Goal: Task Accomplishment & Management: Manage account settings

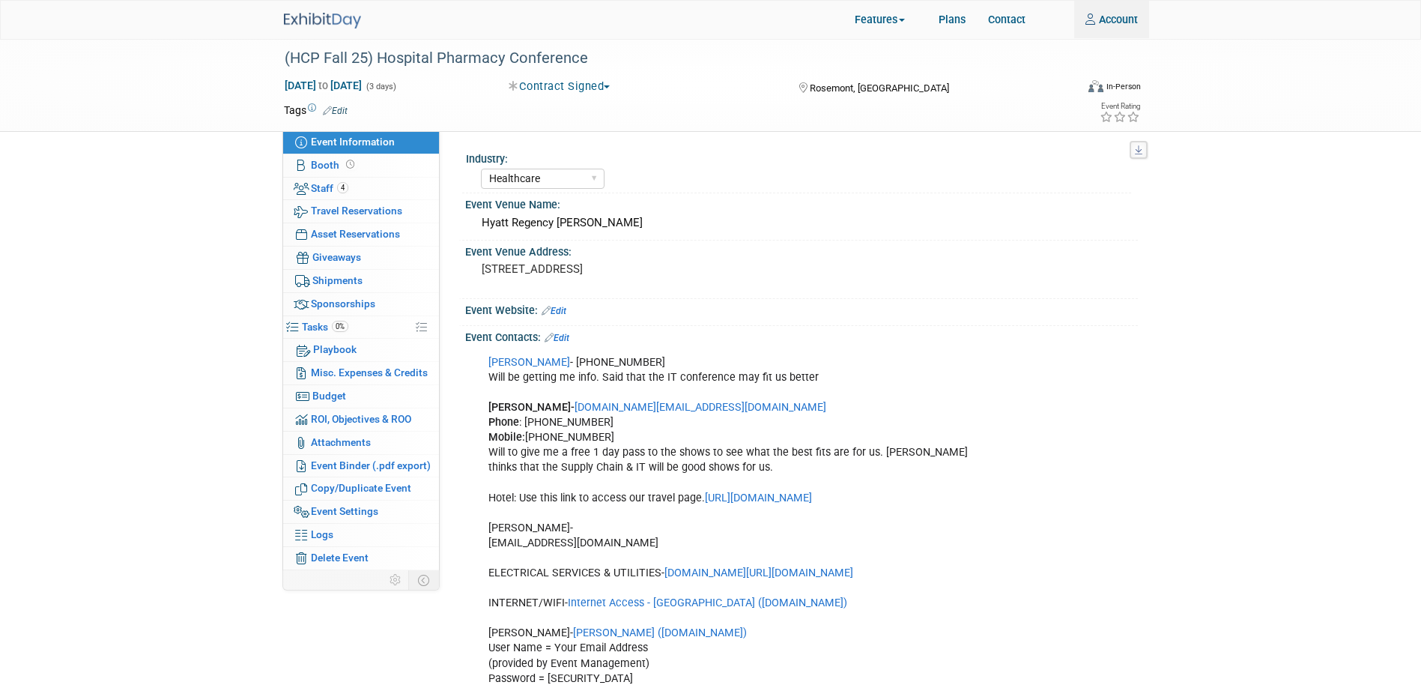
select select "Healthcare"
click at [1115, 26] on link "Account" at bounding box center [1111, 19] width 75 height 37
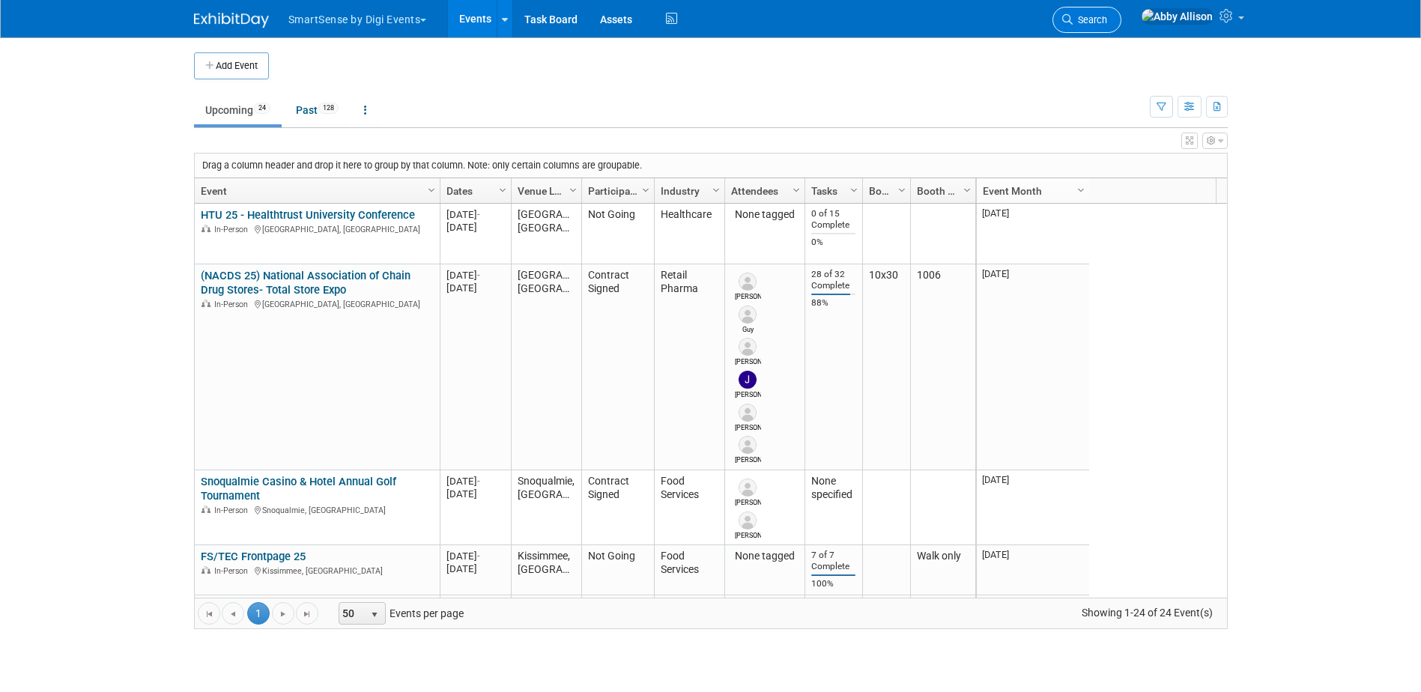
click at [1073, 20] on icon at bounding box center [1067, 19] width 10 height 10
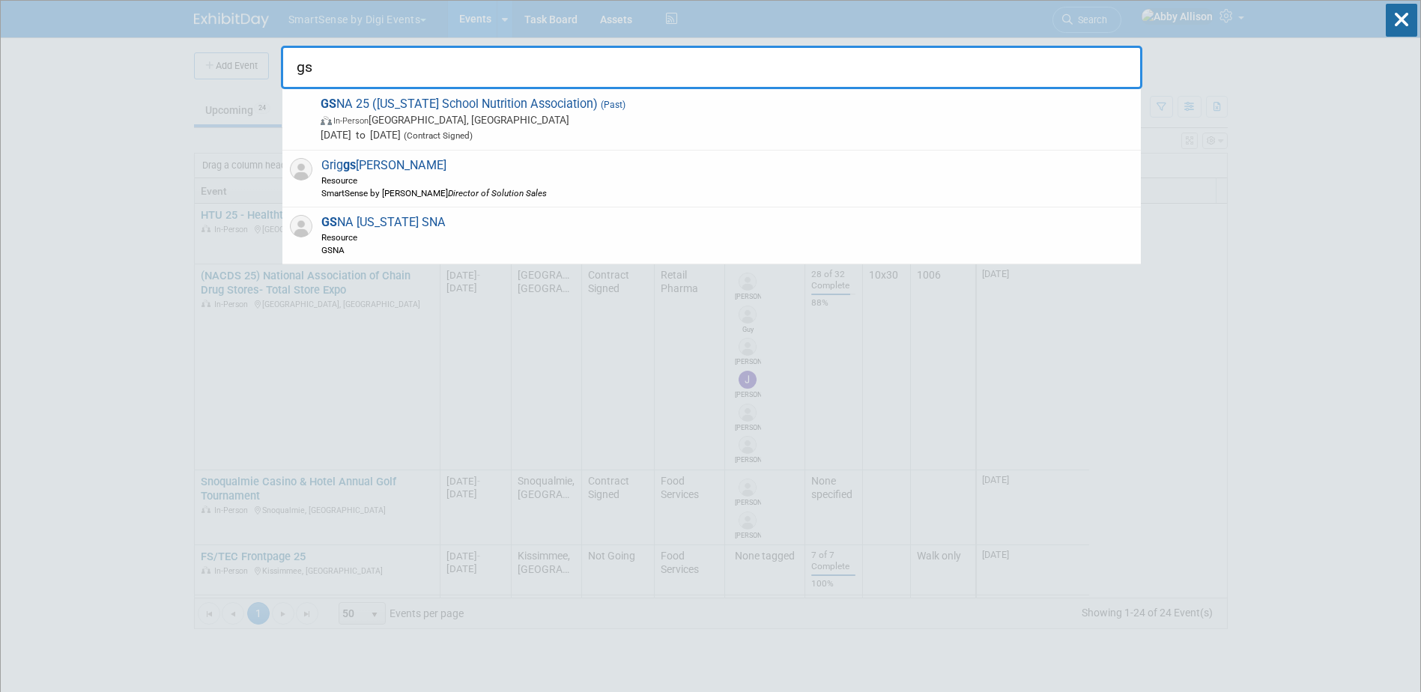
type input "gs"
click at [1393, 31] on icon at bounding box center [1401, 20] width 31 height 33
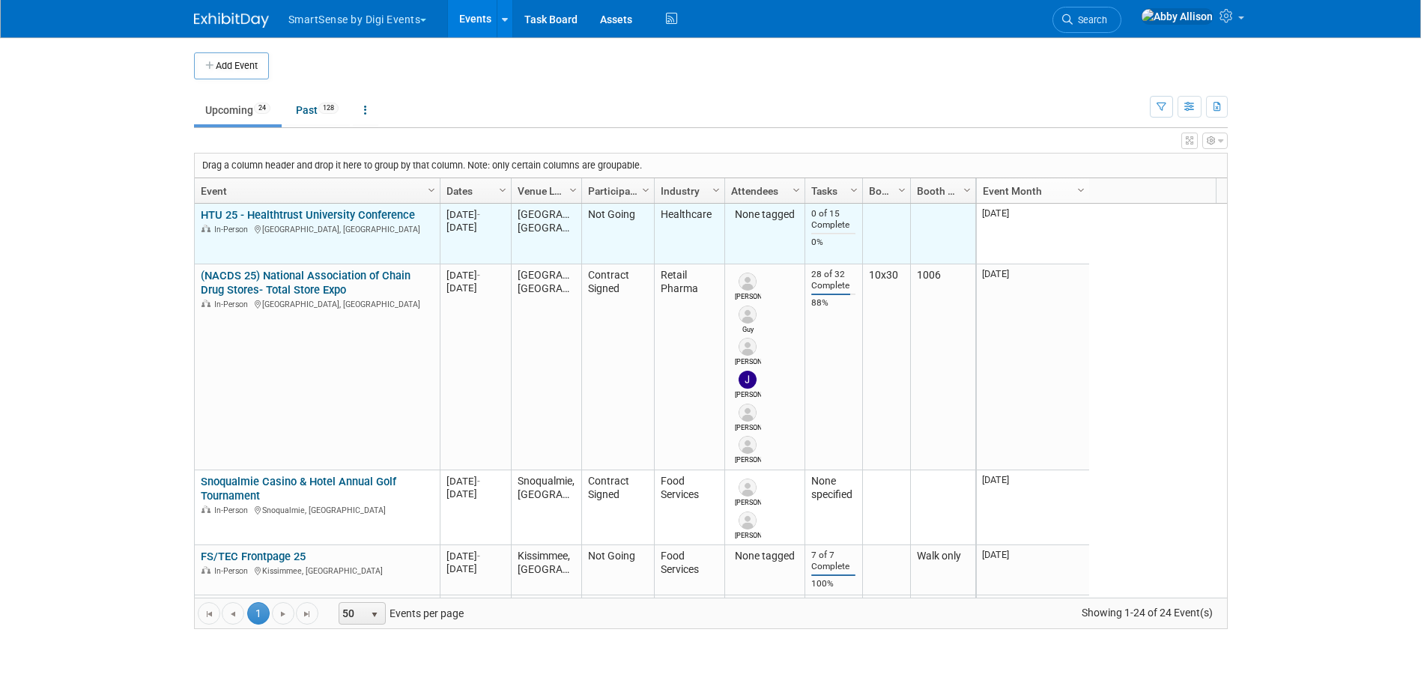
click at [309, 214] on link "HTU 25 - Healthtrust University Conference" at bounding box center [308, 214] width 214 height 13
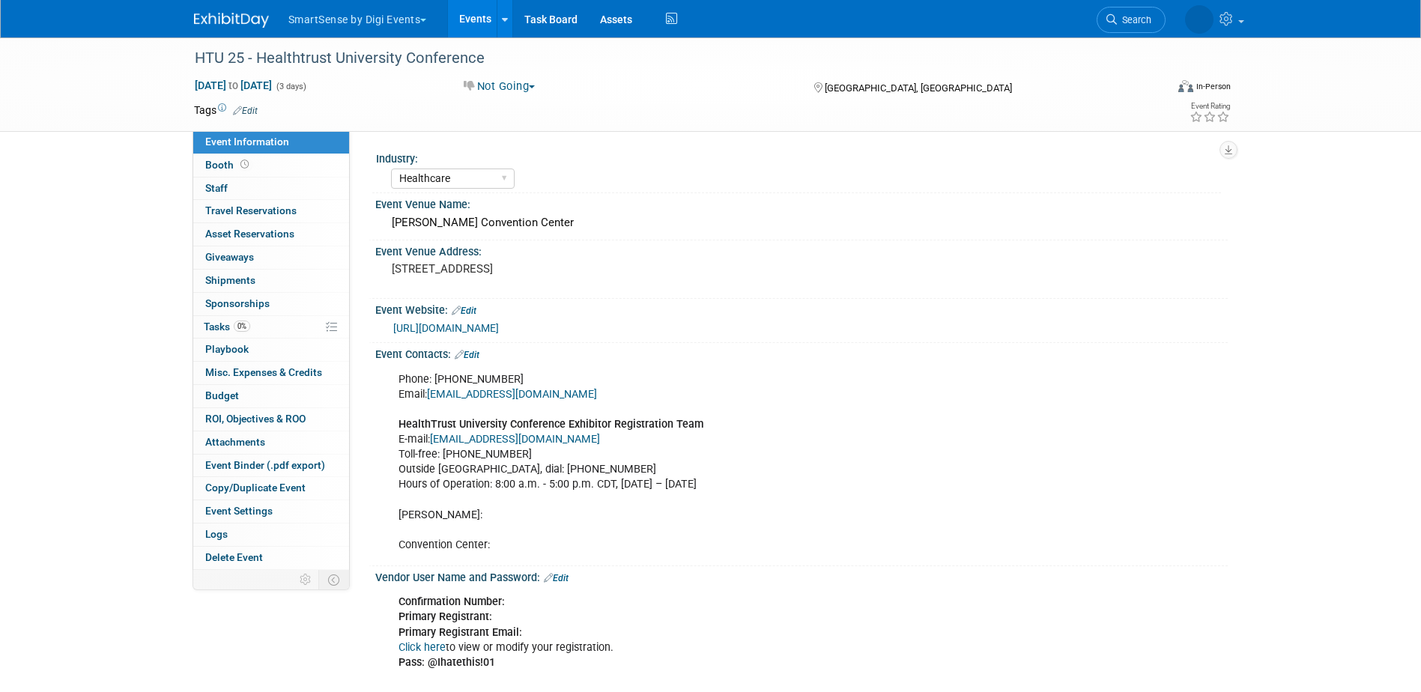
select select "Healthcare"
click at [258, 167] on link "Booth" at bounding box center [271, 165] width 156 height 22
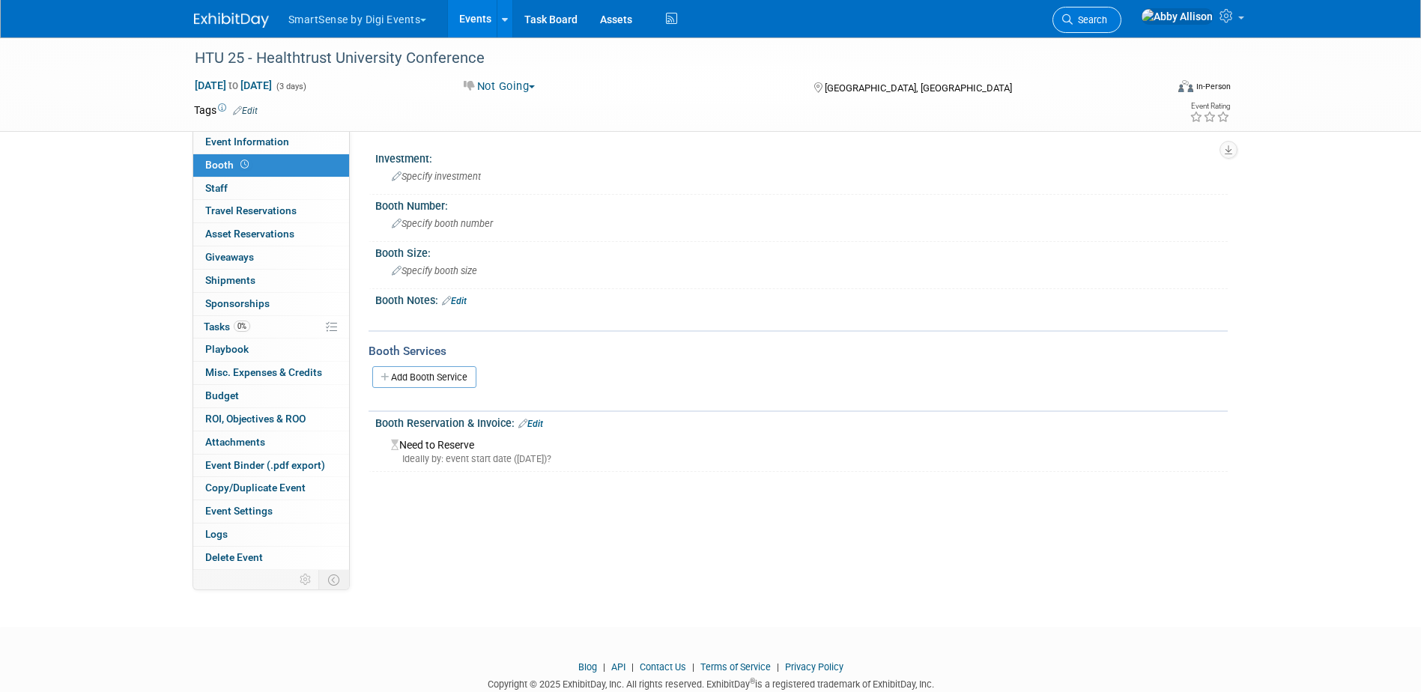
click at [1107, 17] on span "Search" at bounding box center [1090, 19] width 34 height 11
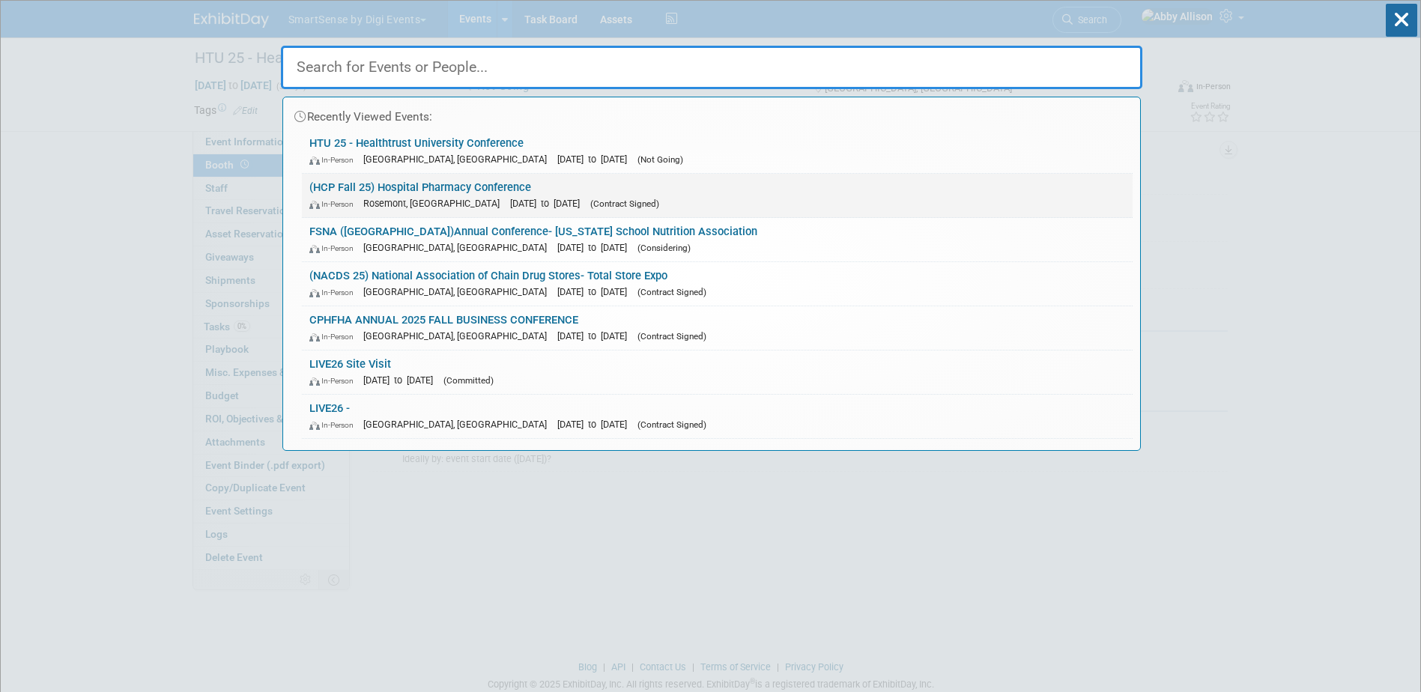
click at [501, 196] on div "In-Person Rosemont, IL Sep 29, 2025 to Oct 1, 2025 (Contract Signed)" at bounding box center [717, 204] width 816 height 16
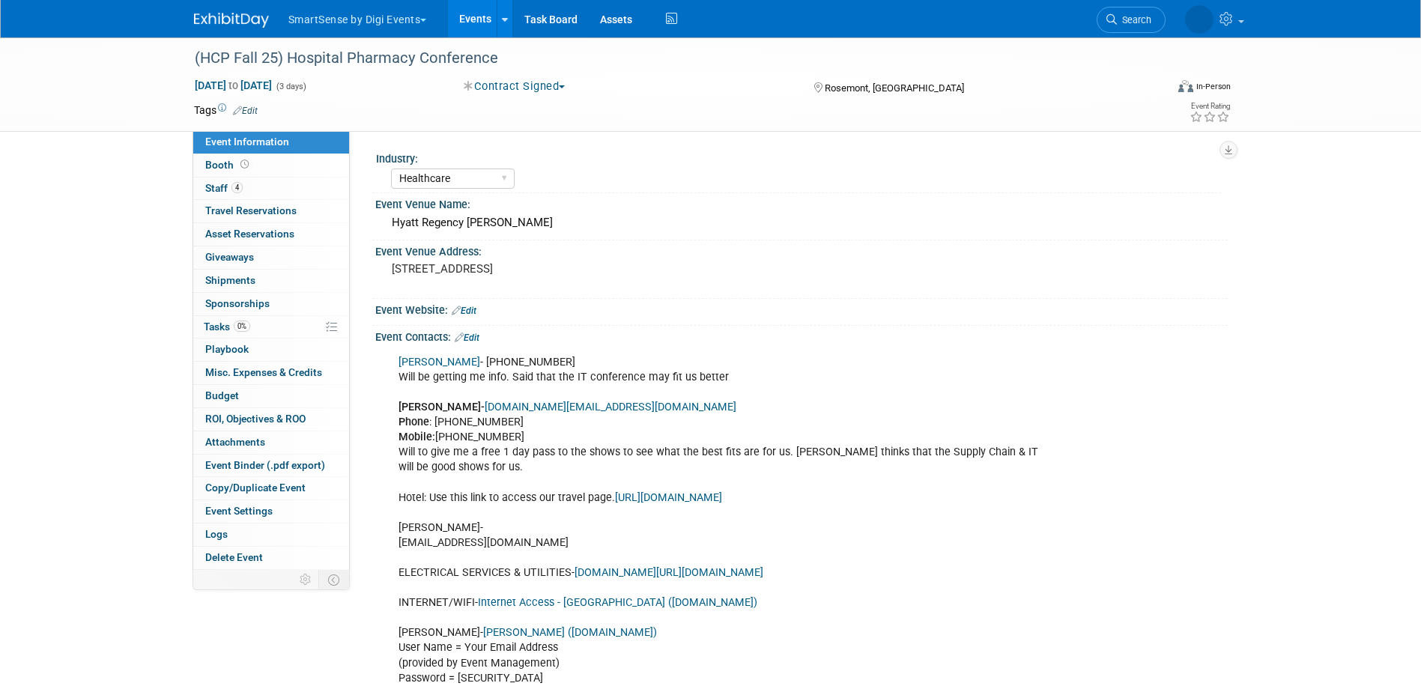
select select "Healthcare"
click at [235, 159] on span "Booth" at bounding box center [228, 165] width 46 height 12
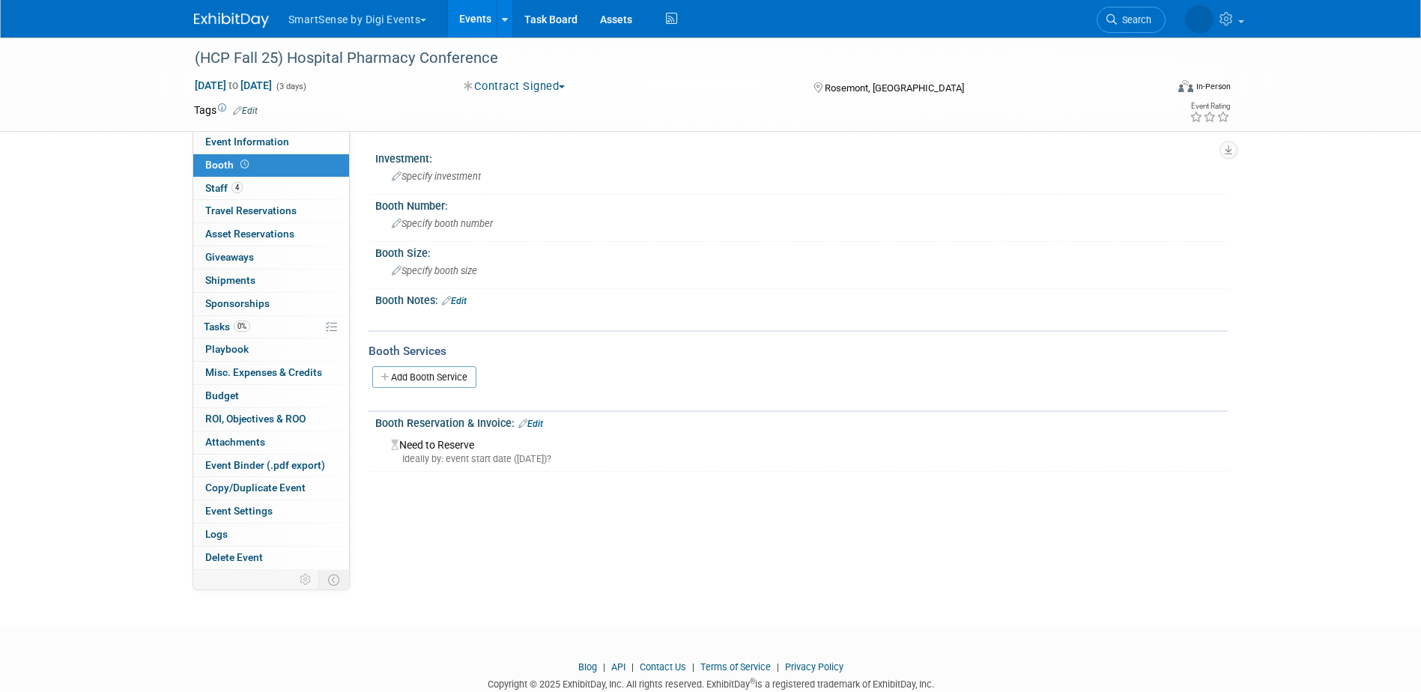
click at [533, 422] on link "Edit" at bounding box center [530, 424] width 25 height 10
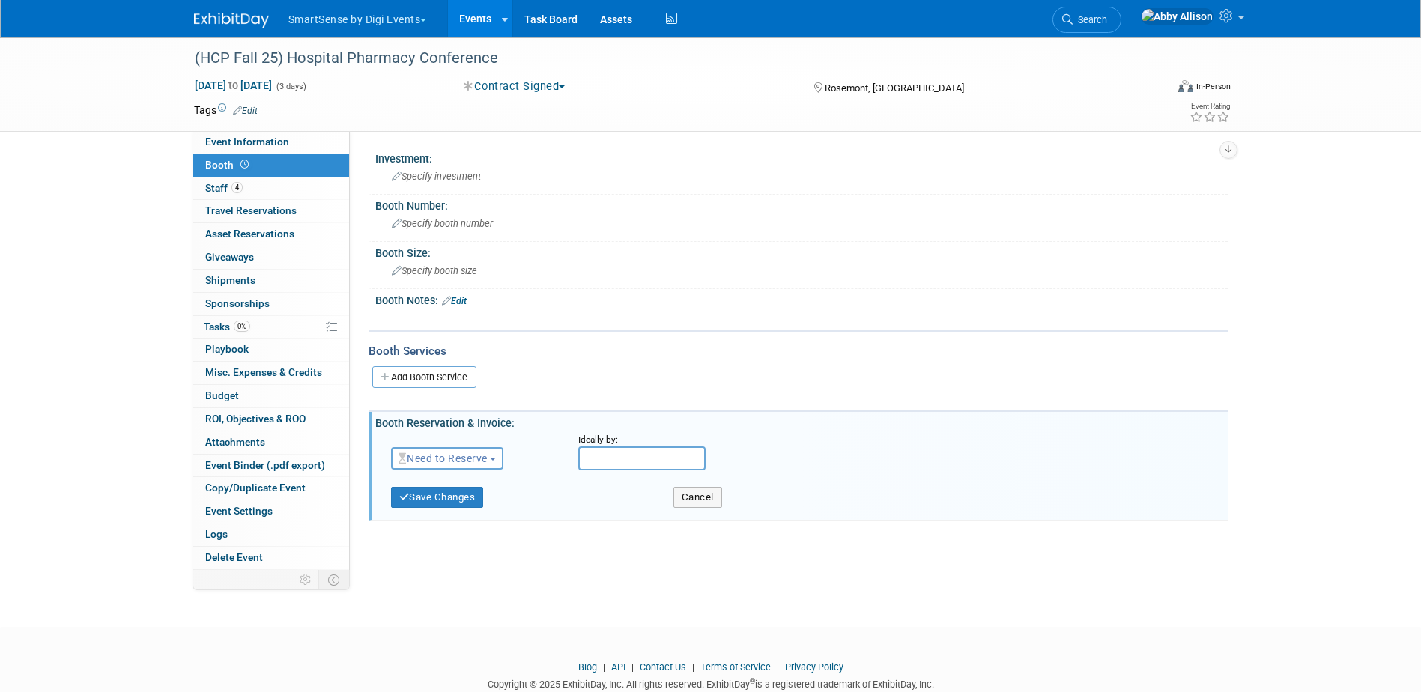
click at [473, 461] on span "Need to Reserve" at bounding box center [443, 458] width 89 height 12
click at [448, 506] on link "Reserved" at bounding box center [472, 504] width 160 height 21
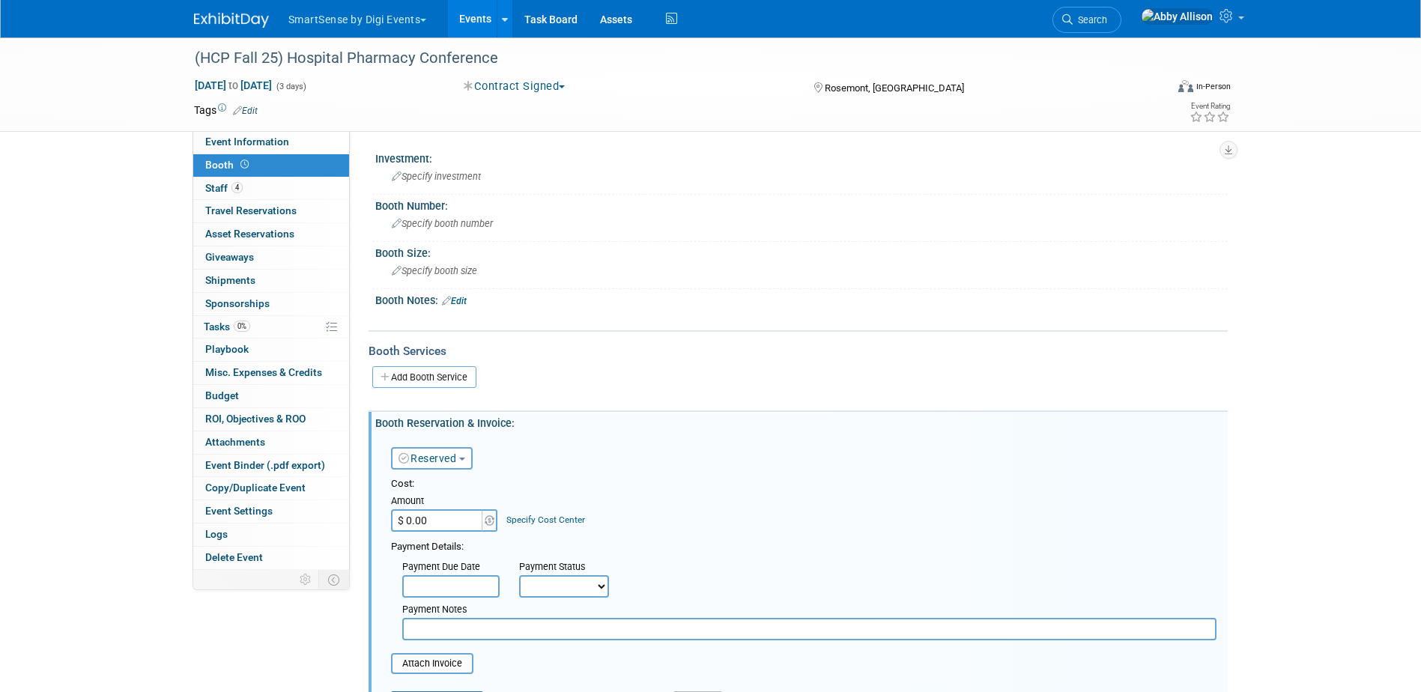
click at [584, 593] on select "Not Paid Yet Partially Paid Paid in Full" at bounding box center [564, 586] width 90 height 22
select select "1"
click at [519, 575] on select "Not Paid Yet Partially Paid Paid in Full" at bounding box center [564, 586] width 90 height 22
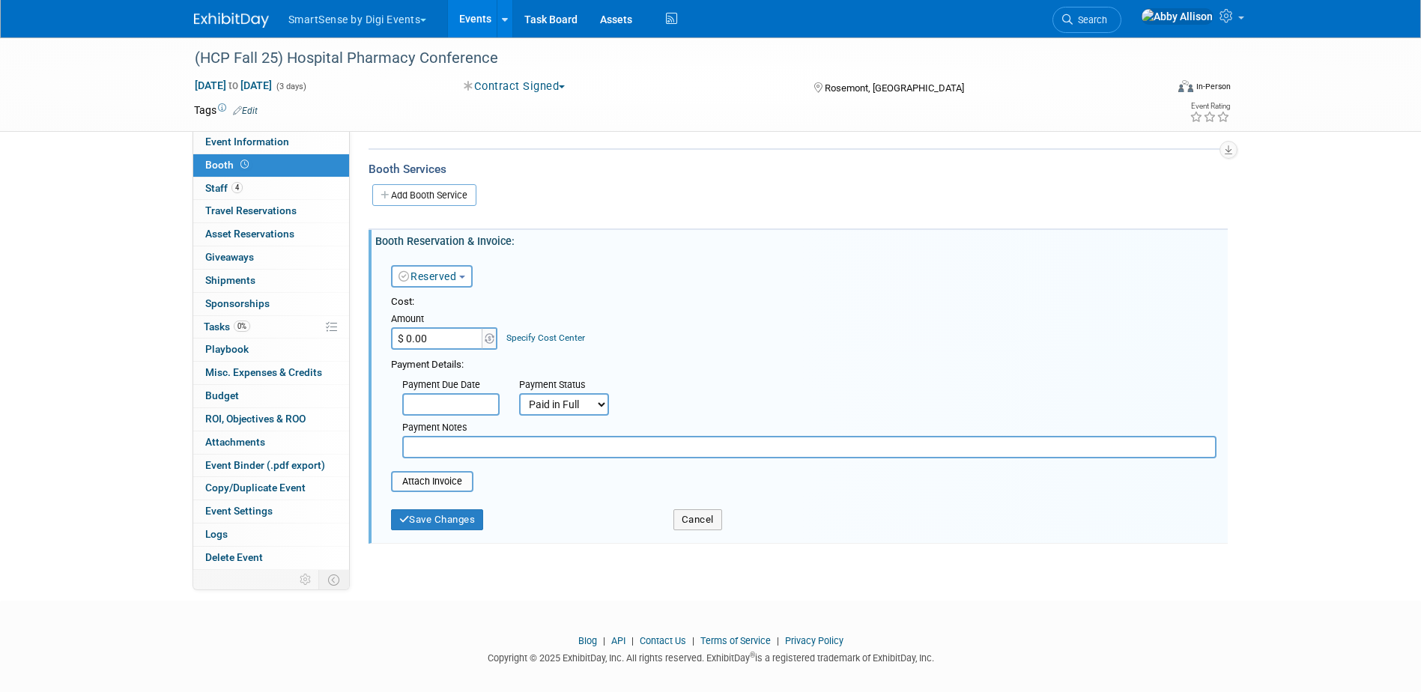
scroll to position [196, 0]
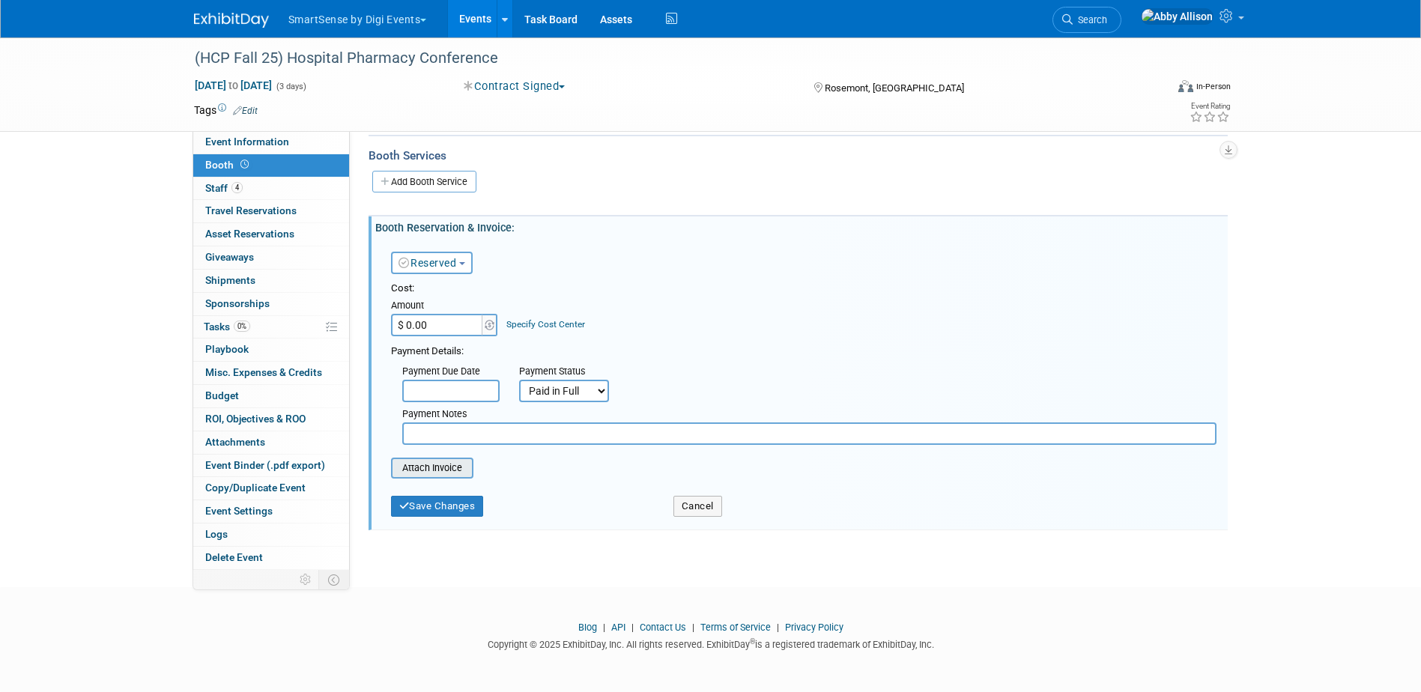
click at [439, 473] on input "file" at bounding box center [383, 468] width 178 height 18
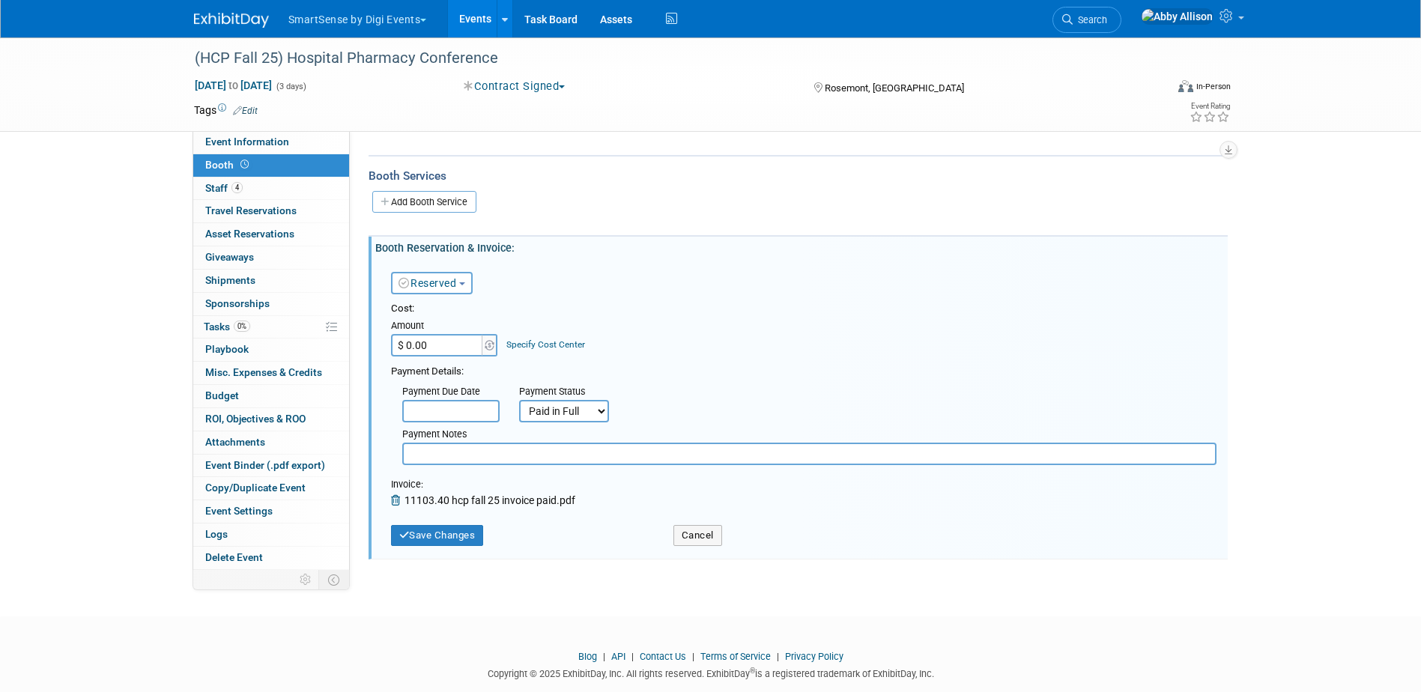
click at [444, 344] on input "$ 0.00" at bounding box center [438, 345] width 94 height 22
type input "$ 11,103.40"
click at [445, 532] on button "Save Changes" at bounding box center [437, 535] width 93 height 21
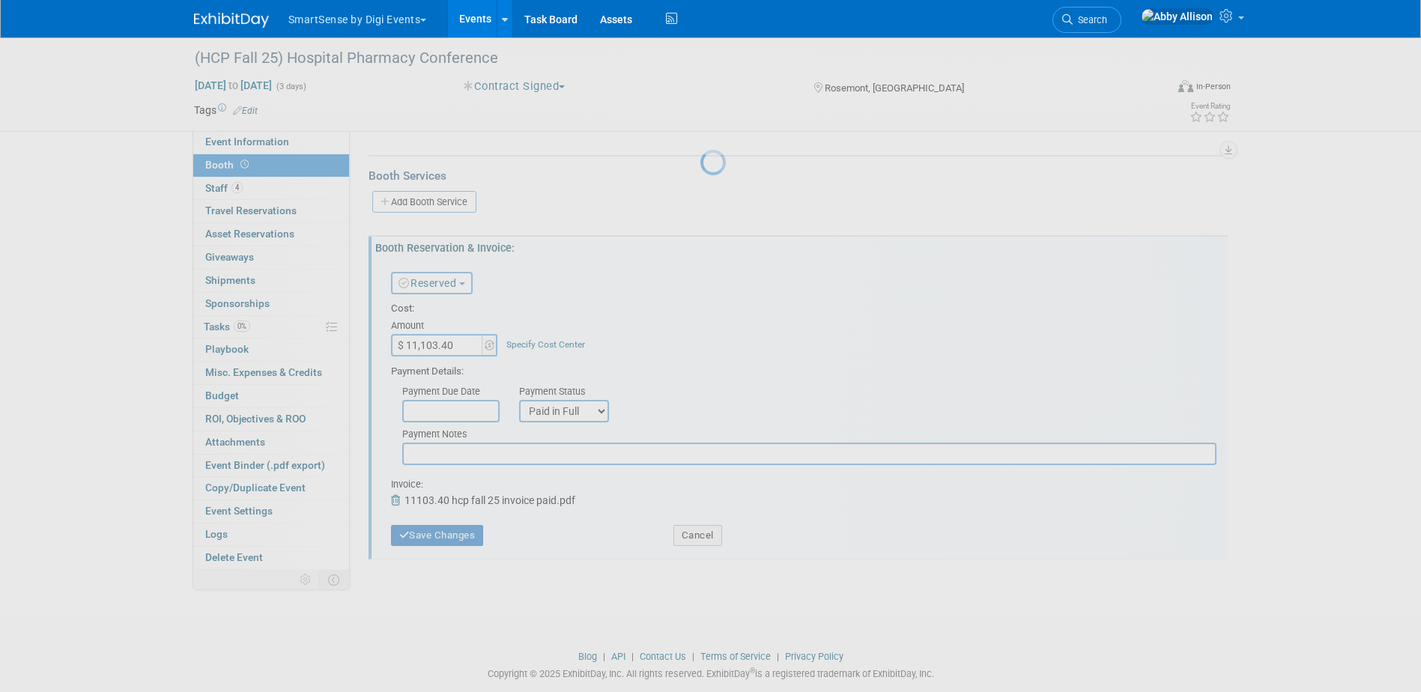
scroll to position [40, 0]
